Goal: Use online tool/utility: Utilize a website feature to perform a specific function

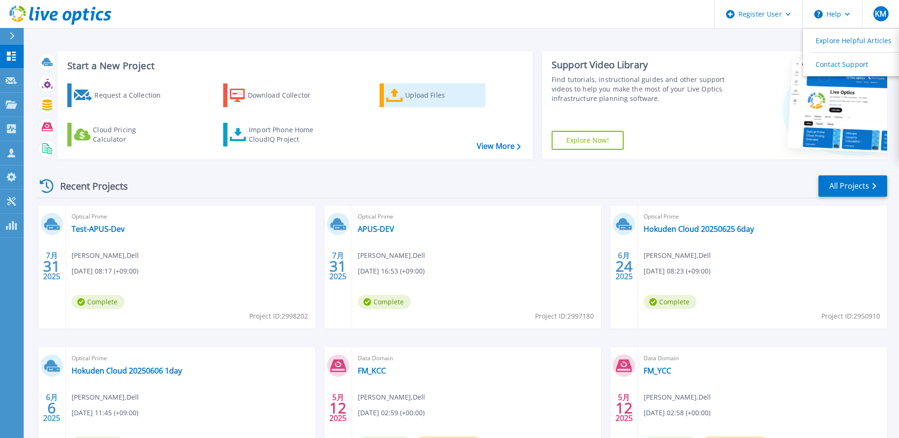
click at [394, 87] on link "Upload Files" at bounding box center [432, 95] width 106 height 24
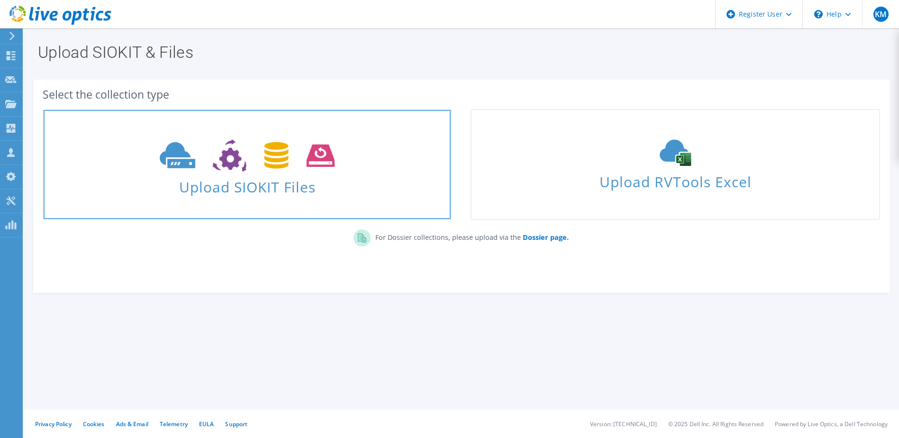
click at [352, 190] on span "Upload SIOKIT Files" at bounding box center [247, 184] width 407 height 20
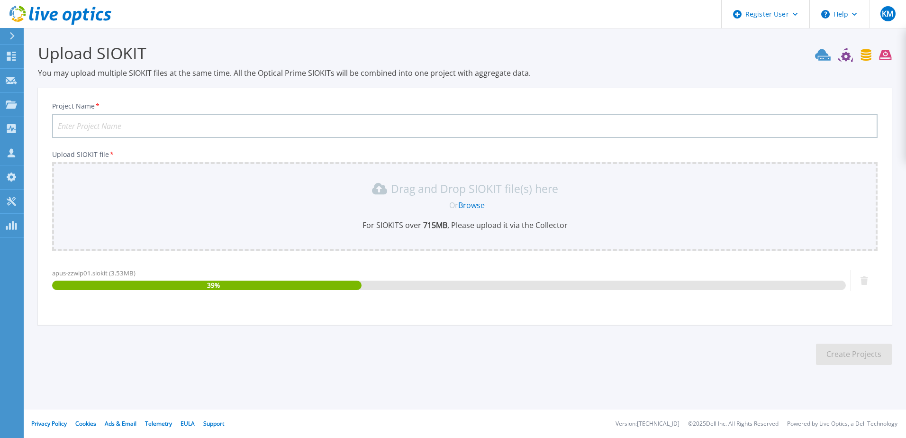
click at [284, 126] on input "Project Name *" at bounding box center [464, 126] width 825 height 24
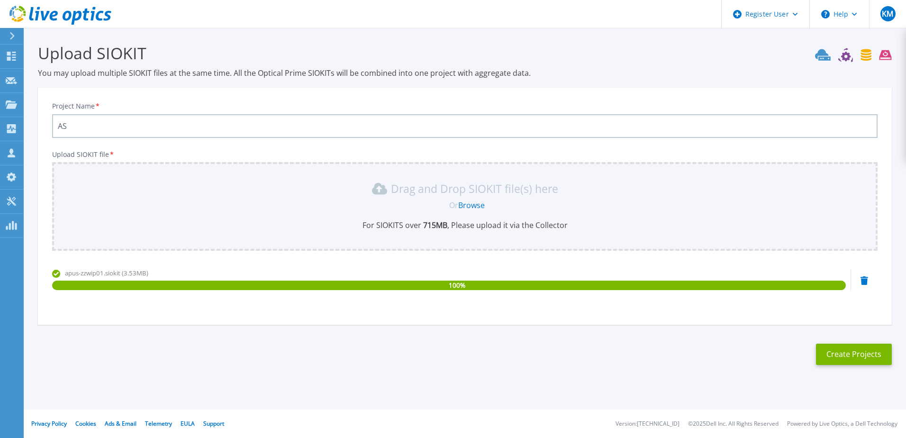
type input "A"
type input "S"
click at [405, 123] on input "APUS-" at bounding box center [464, 126] width 825 height 24
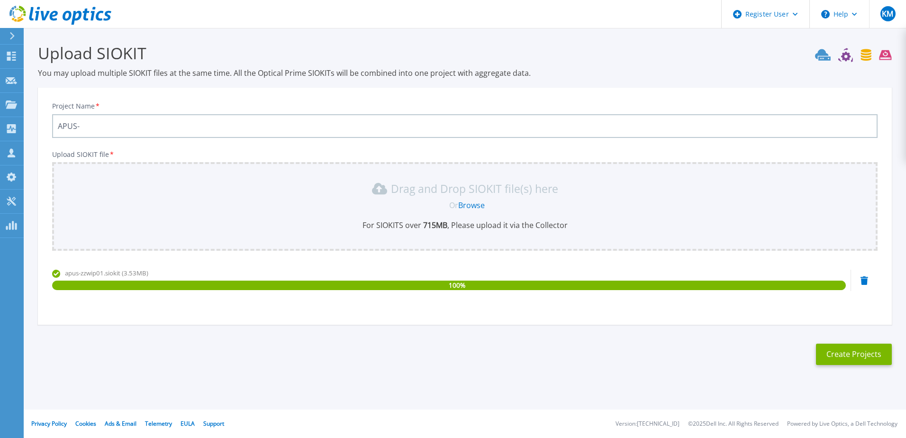
paste input "Production"
type input "APUS-Production"
click at [839, 348] on button "Create Projects" at bounding box center [854, 353] width 76 height 21
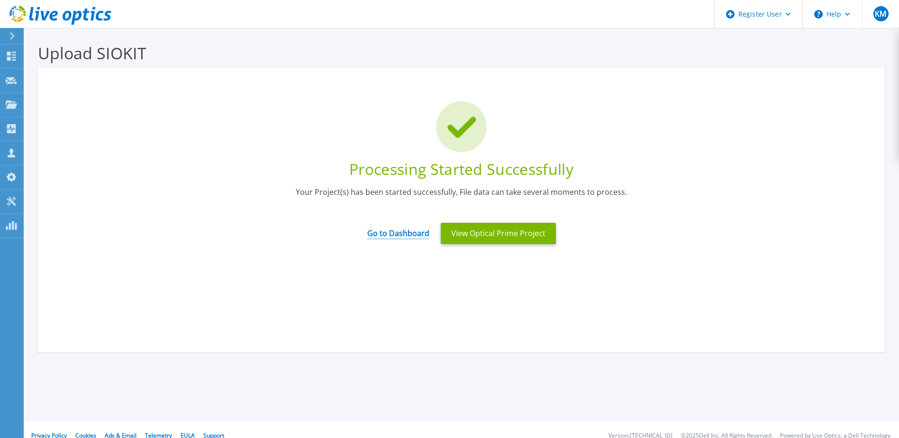
click at [401, 231] on link "Go to Dashboard" at bounding box center [398, 230] width 62 height 18
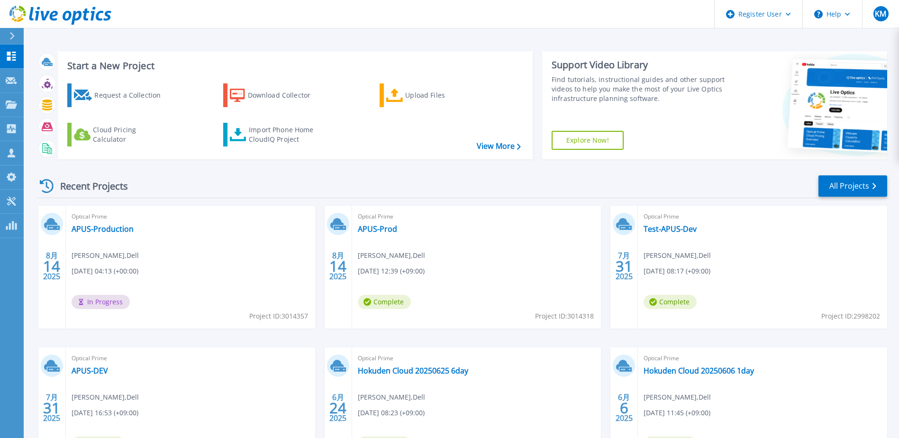
click at [397, 182] on div "Recent Projects All Projects" at bounding box center [461, 186] width 850 height 24
click at [382, 226] on link "APUS-Prod" at bounding box center [377, 228] width 39 height 9
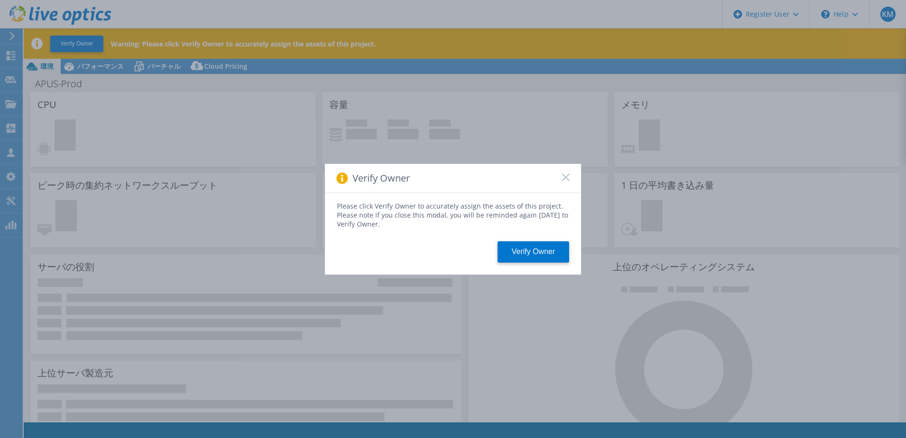
select select "USD"
click at [568, 181] on span at bounding box center [566, 177] width 8 height 9
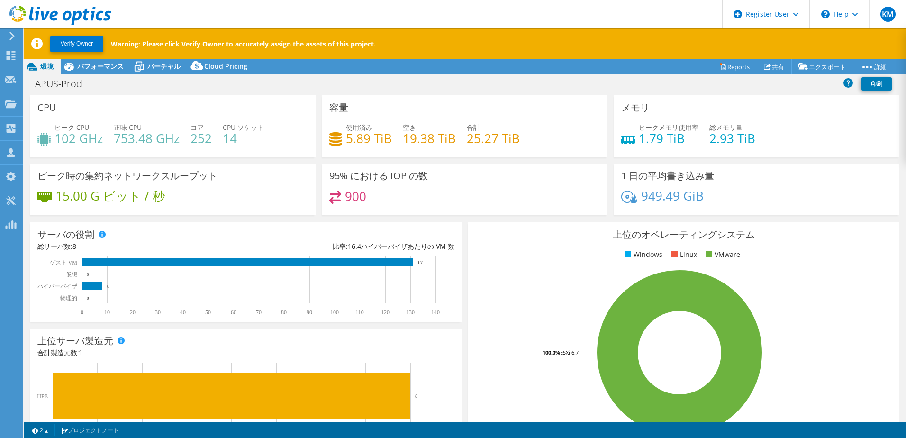
click at [460, 222] on div "サーバの役割 物理サーバは、Collector ランのターゲットであったベアメタルサーバを示しています。 仮想サーバは、システムが仮想マシンとして識別された …" at bounding box center [246, 272] width 438 height 106
click at [98, 65] on span "パフォーマンス" at bounding box center [100, 66] width 46 height 9
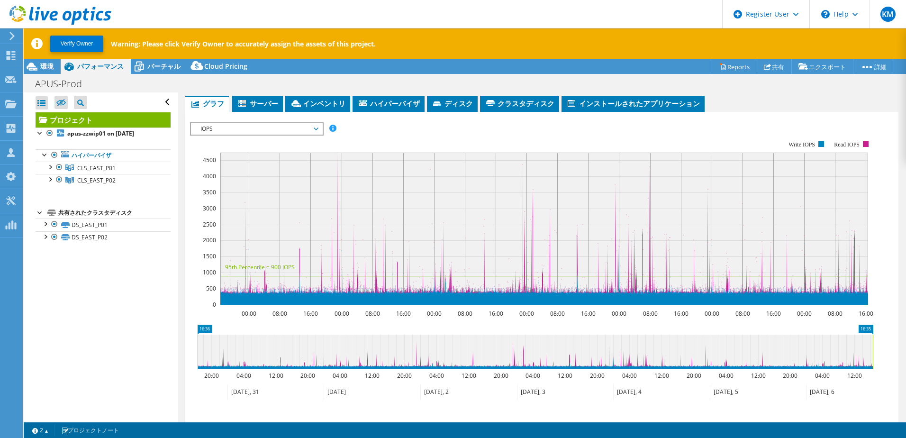
scroll to position [159, 0]
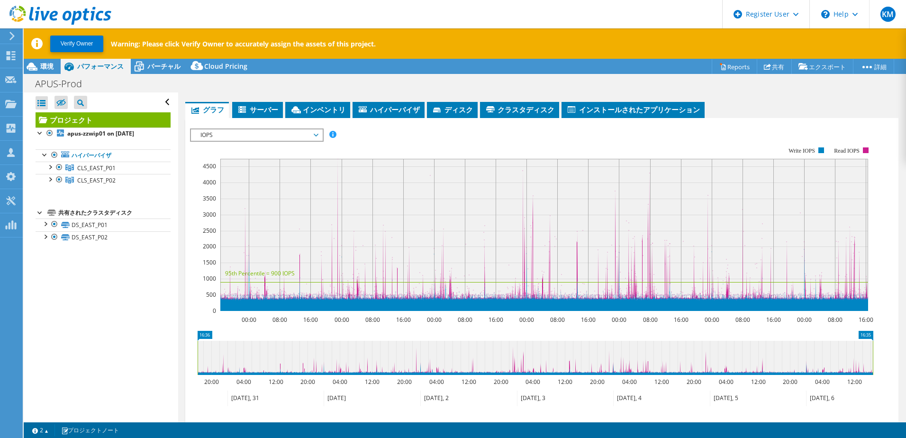
click at [273, 133] on span "IOPS" at bounding box center [257, 134] width 122 height 11
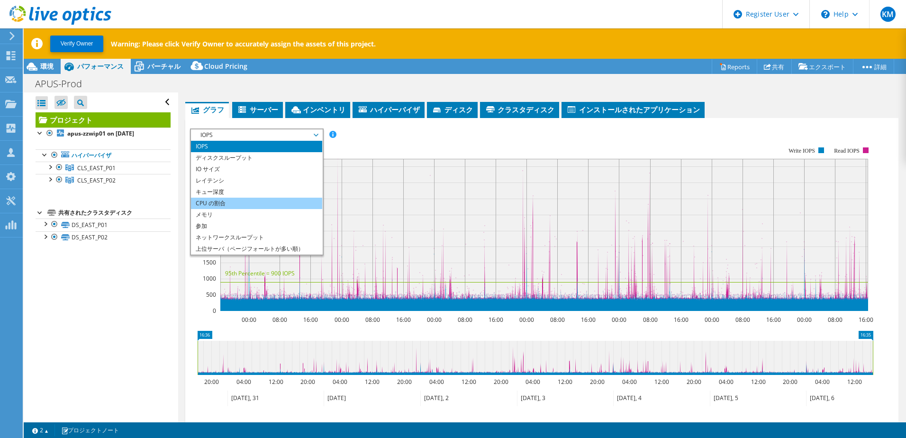
click at [255, 206] on li "CPU の割合" at bounding box center [256, 203] width 131 height 11
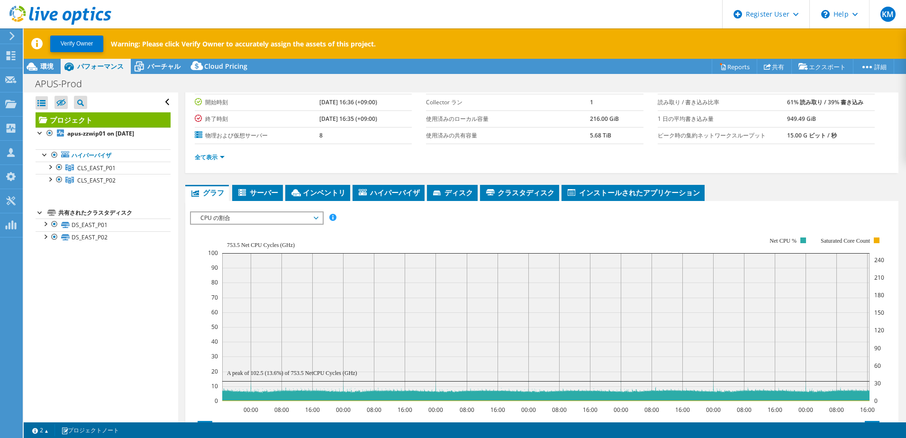
scroll to position [0, 0]
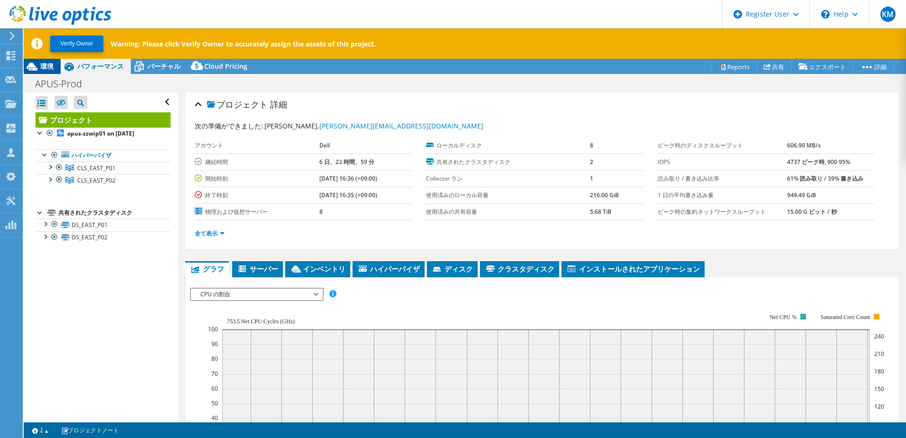
click at [45, 67] on span "環境" at bounding box center [46, 66] width 13 height 9
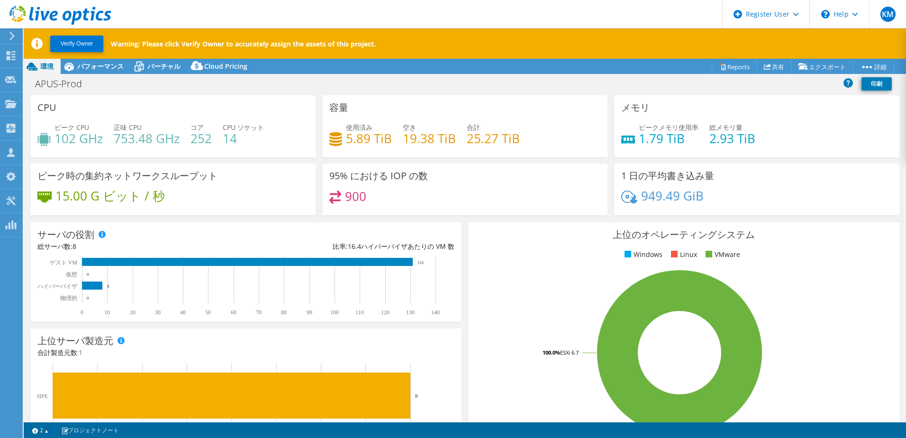
click at [103, 20] on icon at bounding box center [60, 15] width 102 height 19
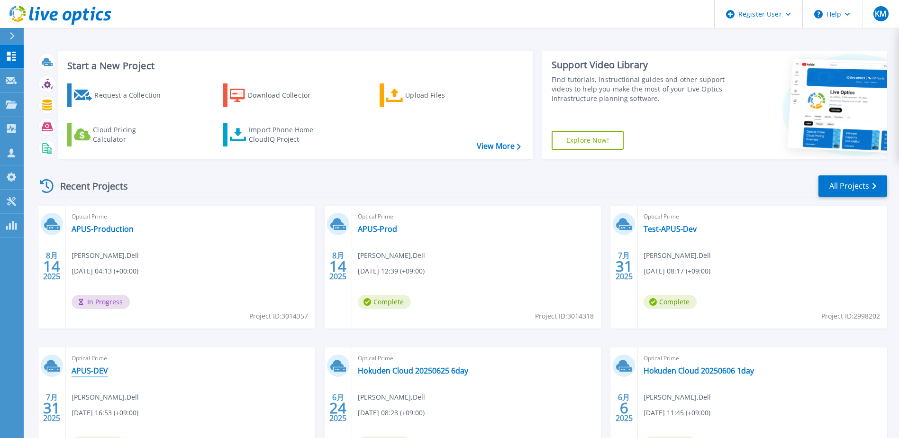
click at [99, 373] on link "APUS-DEV" at bounding box center [90, 370] width 36 height 9
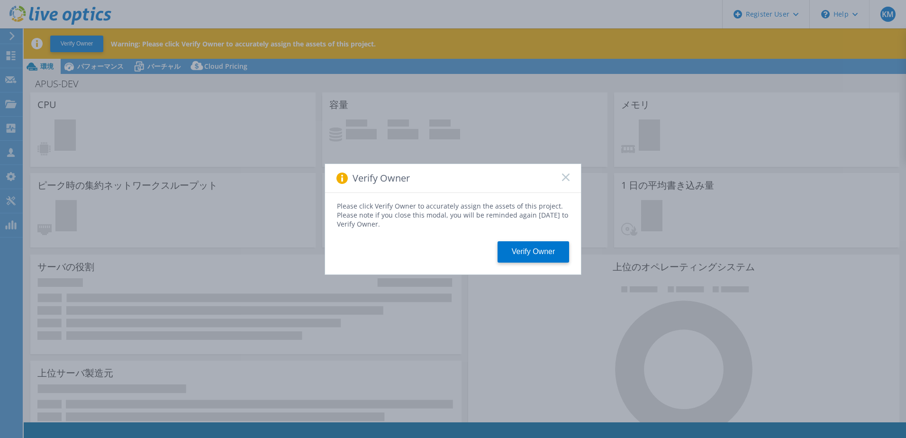
select select "USD"
select select "[GEOGRAPHIC_DATA]"
select select "JPY"
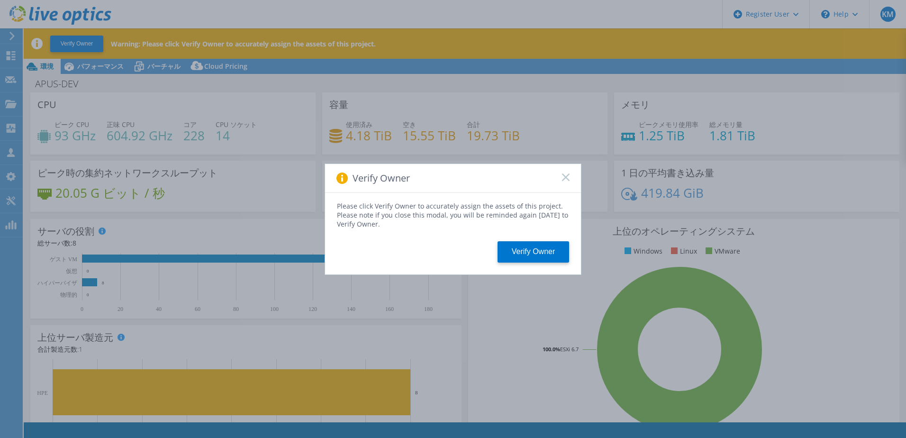
click at [565, 180] on icon at bounding box center [566, 177] width 8 height 8
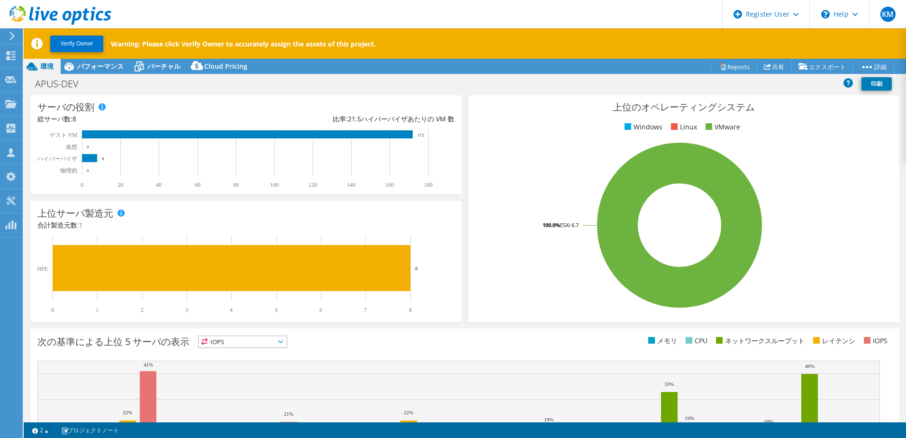
scroll to position [128, 0]
